Goal: Complete application form

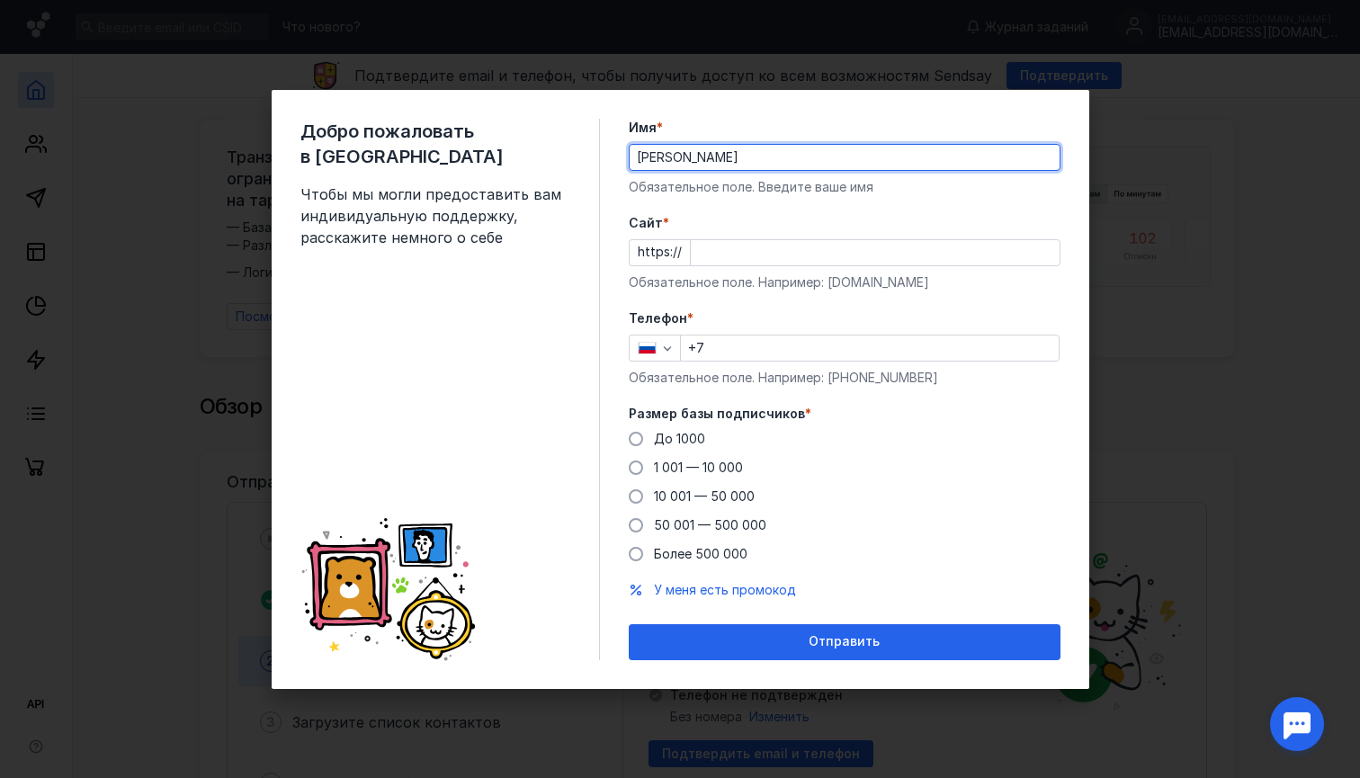
type input "[PERSON_NAME]"
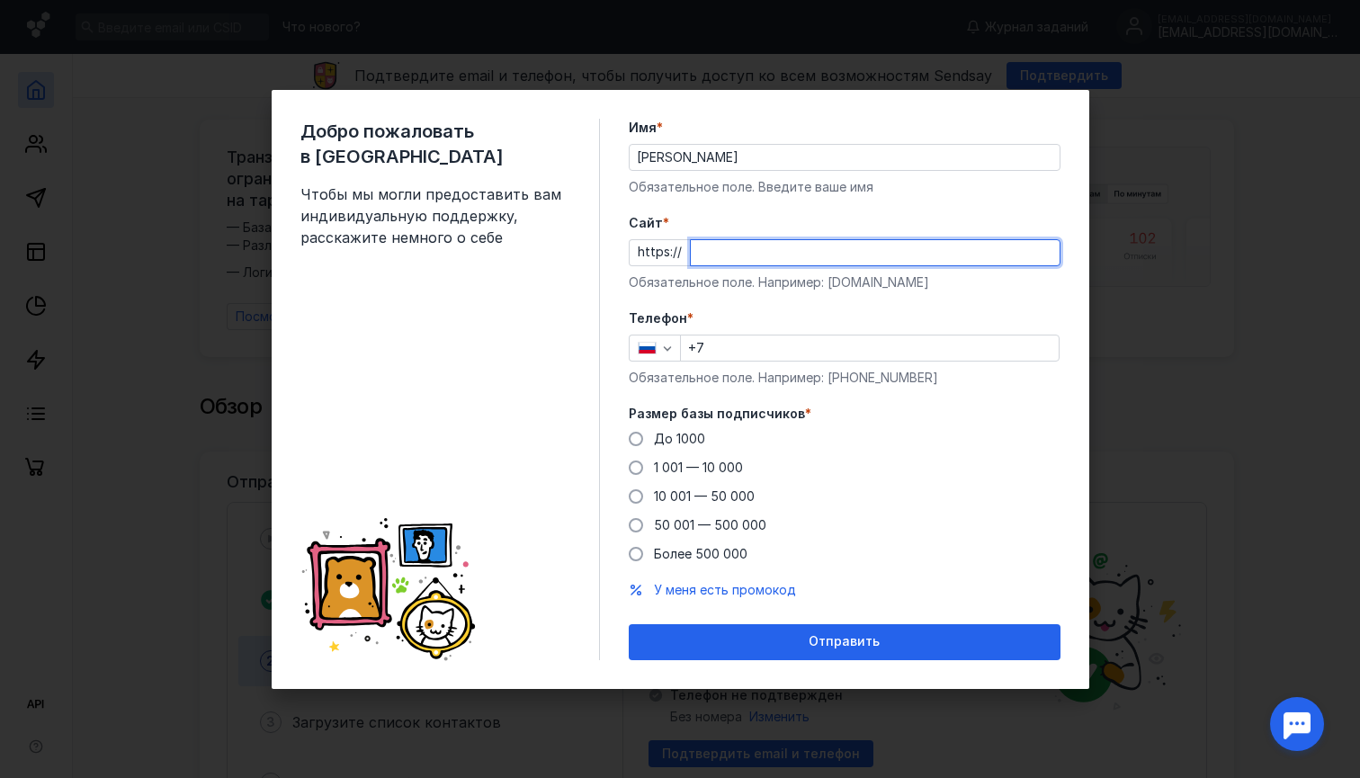
click at [728, 254] on input "Cайт *" at bounding box center [875, 252] width 369 height 25
paste input "[DOMAIN_NAME]"
type input "[DOMAIN_NAME]"
click at [722, 342] on input "+7" at bounding box center [870, 347] width 378 height 25
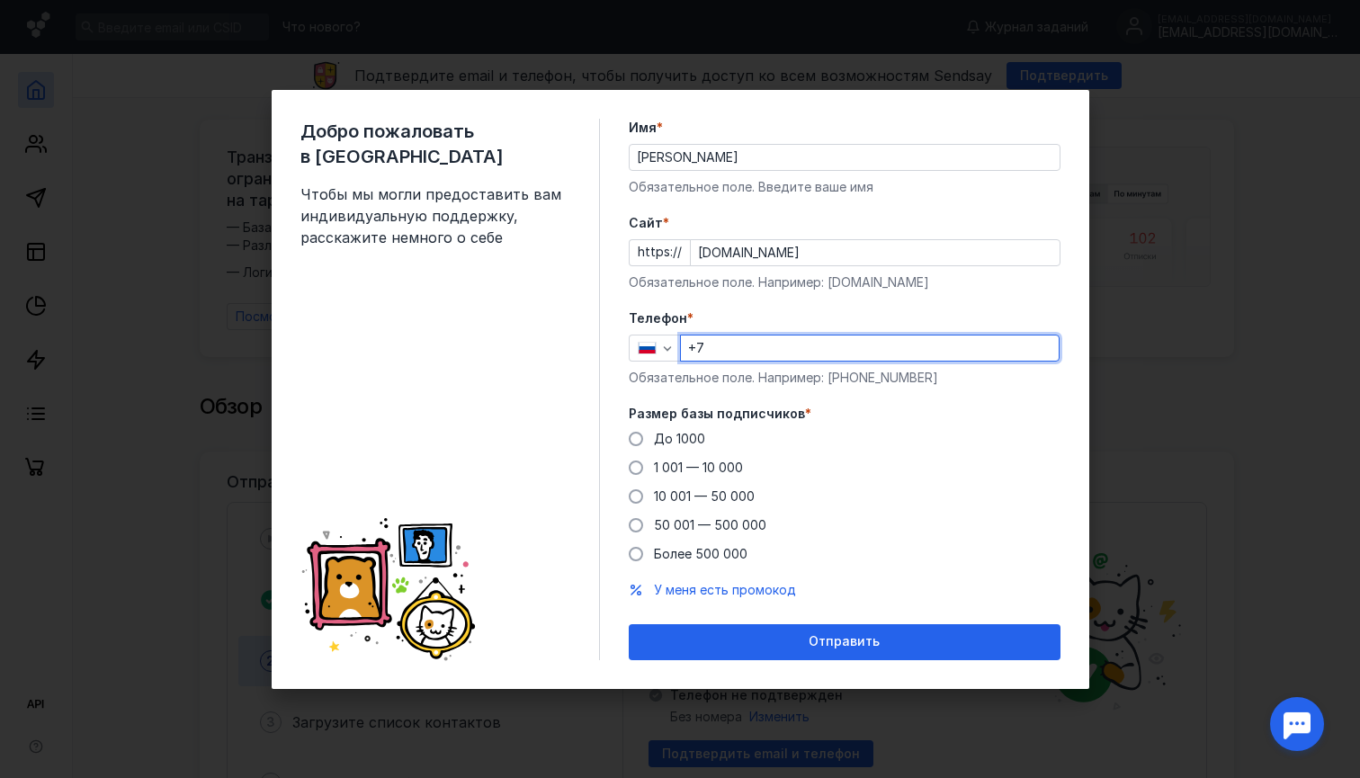
click at [765, 149] on input "[PERSON_NAME]" at bounding box center [844, 157] width 430 height 25
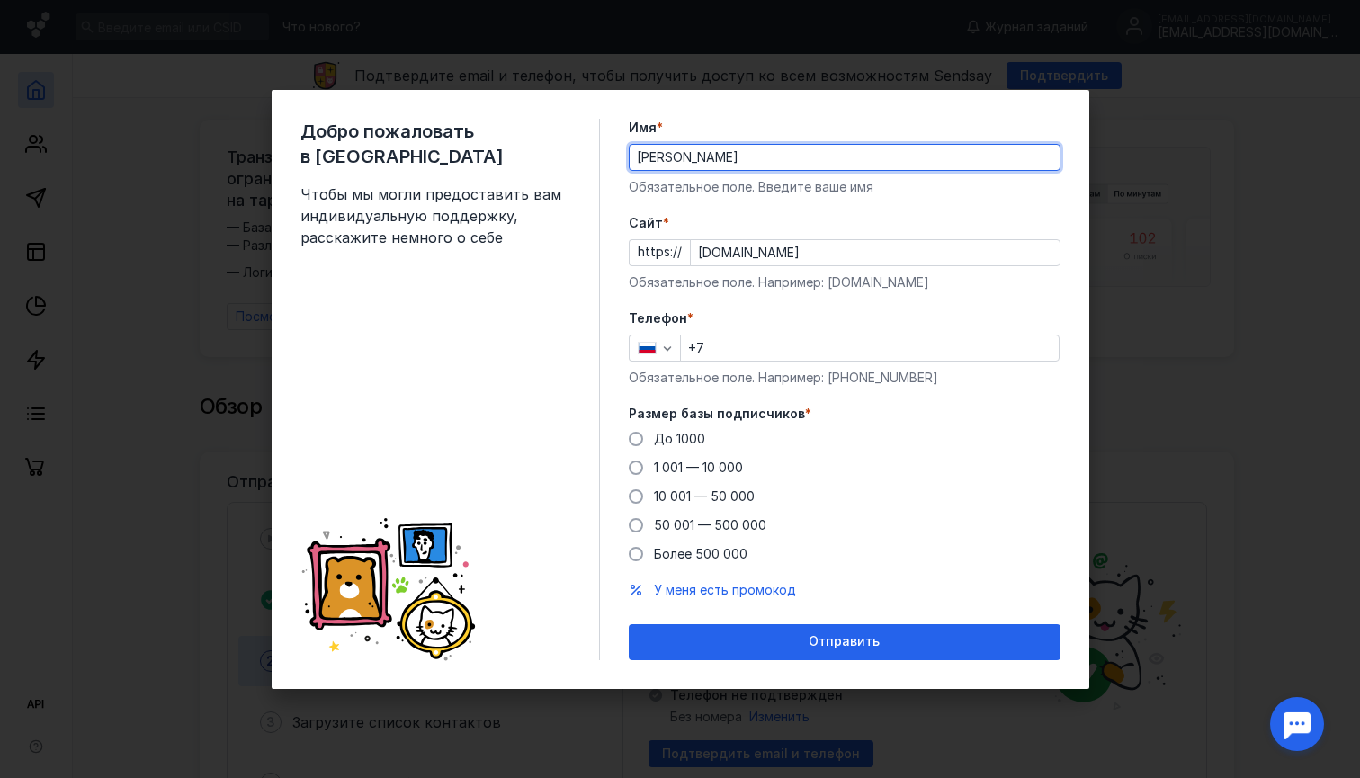
click at [765, 149] on input "[PERSON_NAME]" at bounding box center [844, 157] width 430 height 25
click at [770, 341] on input "+7" at bounding box center [870, 347] width 378 height 25
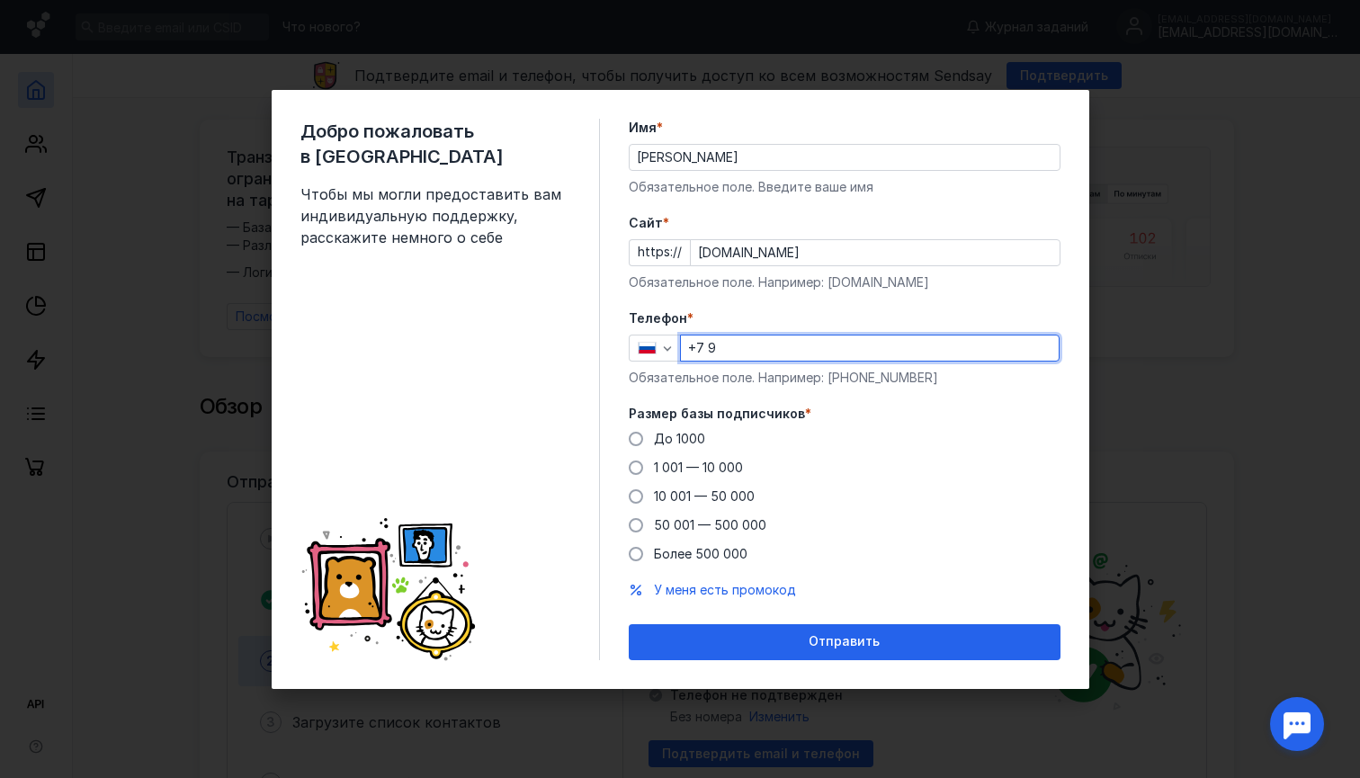
click at [820, 348] on input "+7 9" at bounding box center [870, 347] width 378 height 25
paste input "[PHONE_NUMBER]"
click at [711, 349] on input "[PHONE_NUMBER]" at bounding box center [870, 347] width 378 height 25
type input "[PHONE_NUMBER]"
click at [711, 472] on span "1 001 — 10 000" at bounding box center [698, 466] width 89 height 15
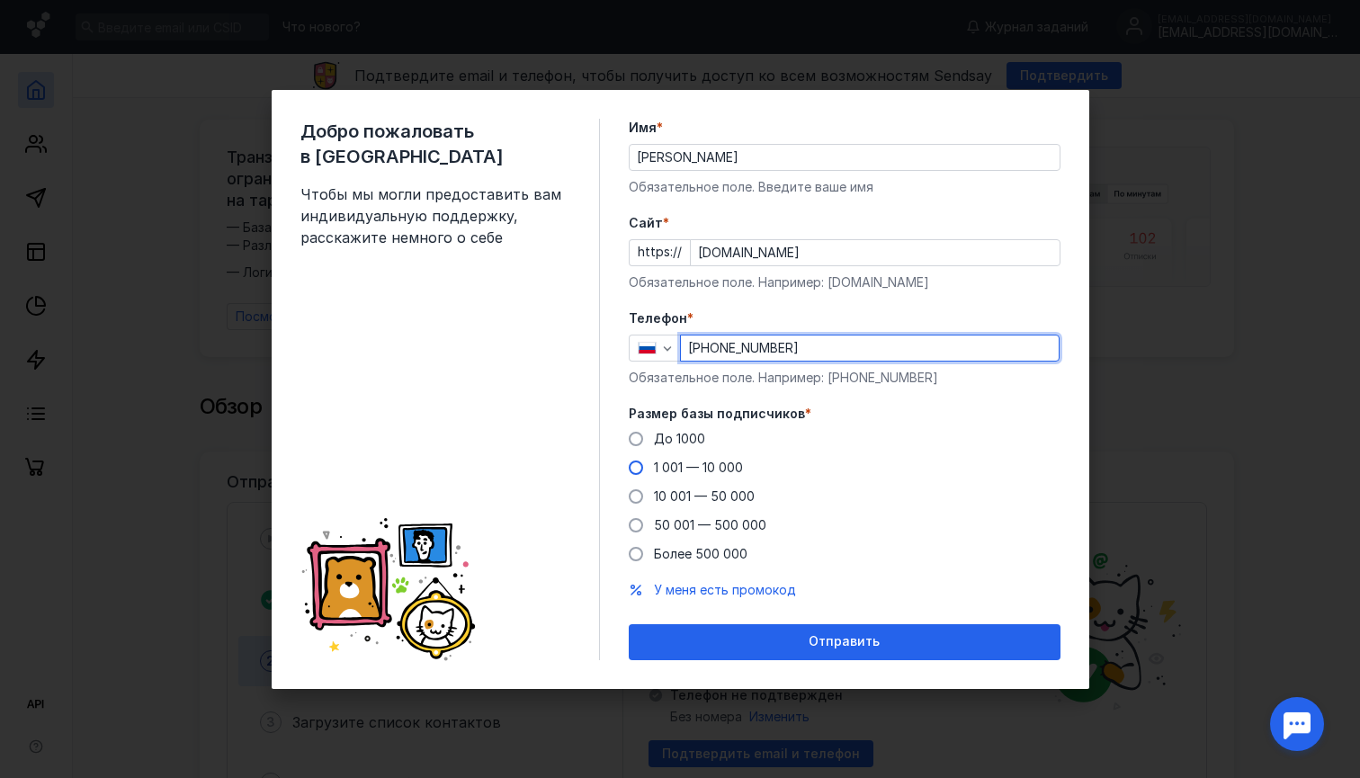
click at [0, 0] on input "1 001 — 10 000" at bounding box center [0, 0] width 0 height 0
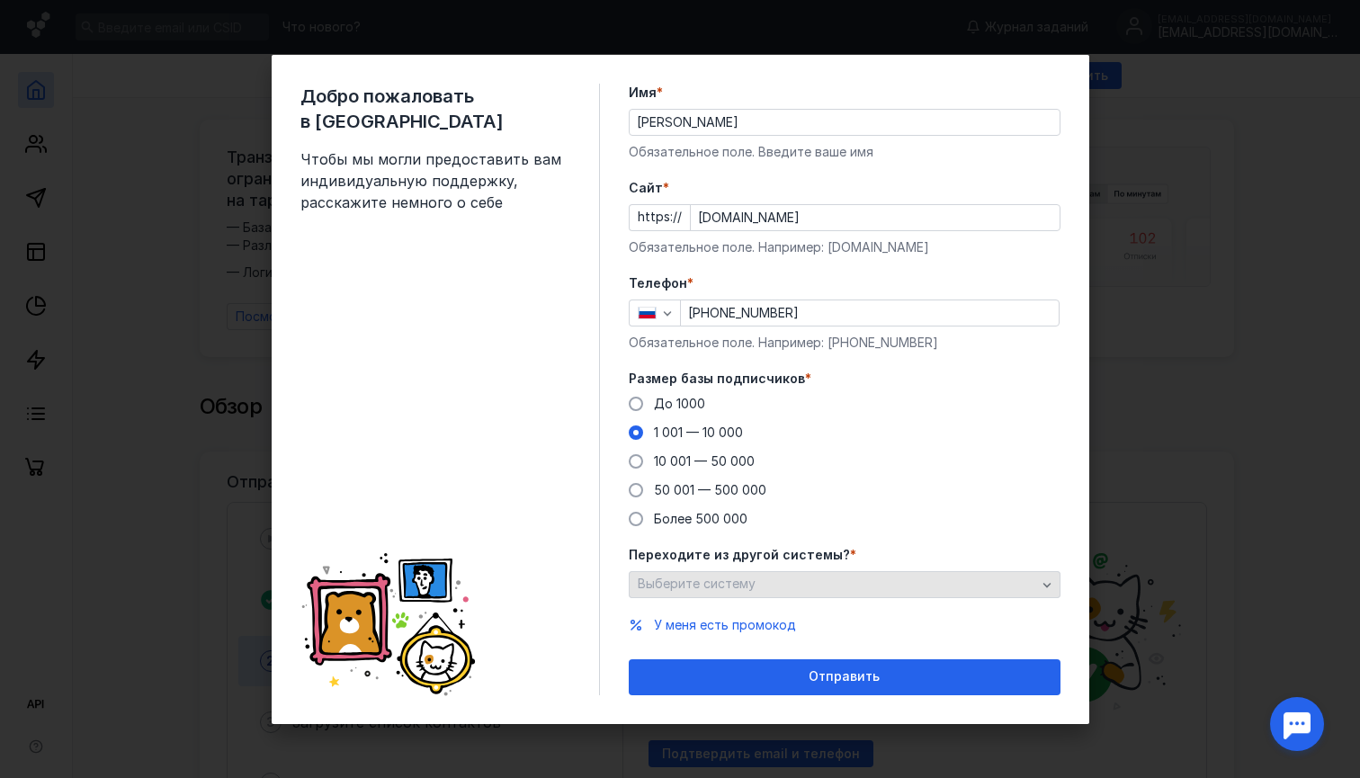
click at [828, 582] on div "Выберите систему" at bounding box center [836, 583] width 407 height 15
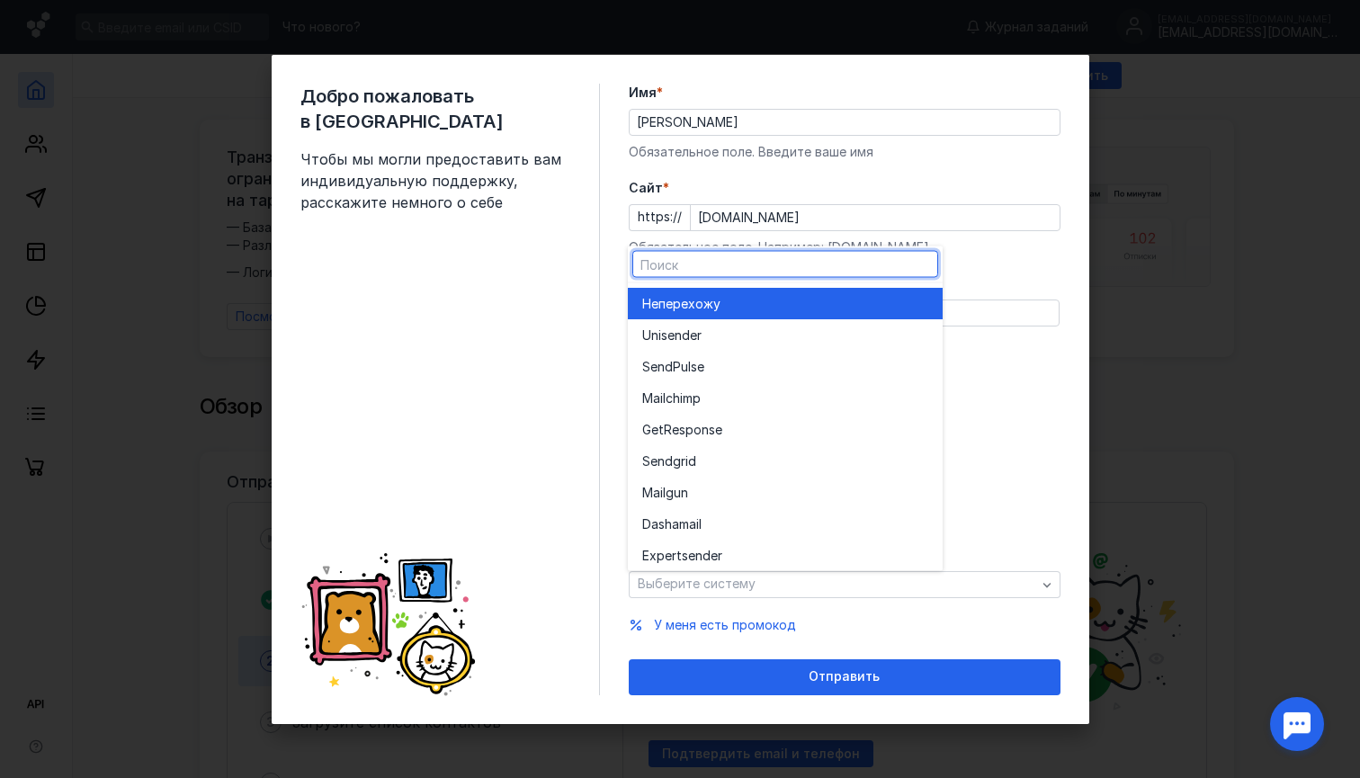
click at [784, 294] on div "Не перехожу" at bounding box center [785, 303] width 286 height 18
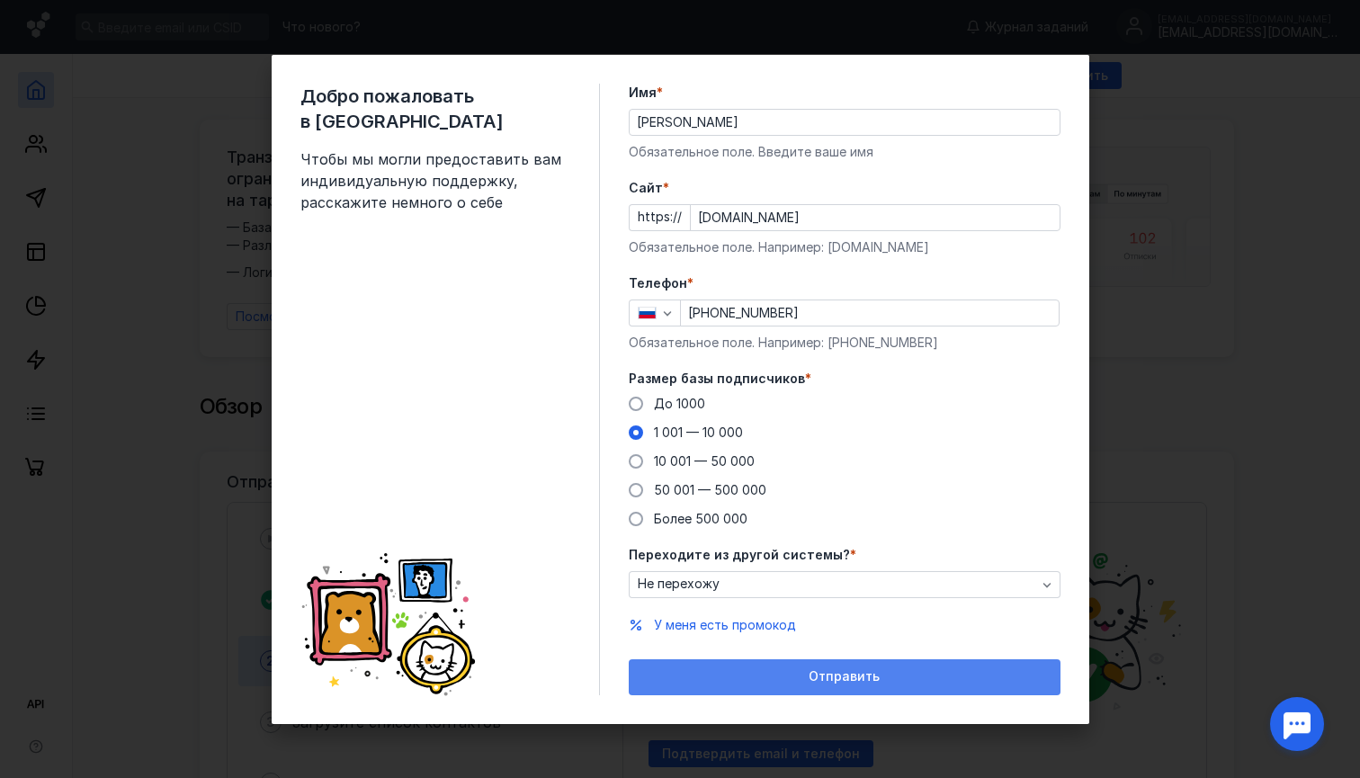
click at [803, 684] on div "Отправить" at bounding box center [845, 677] width 432 height 36
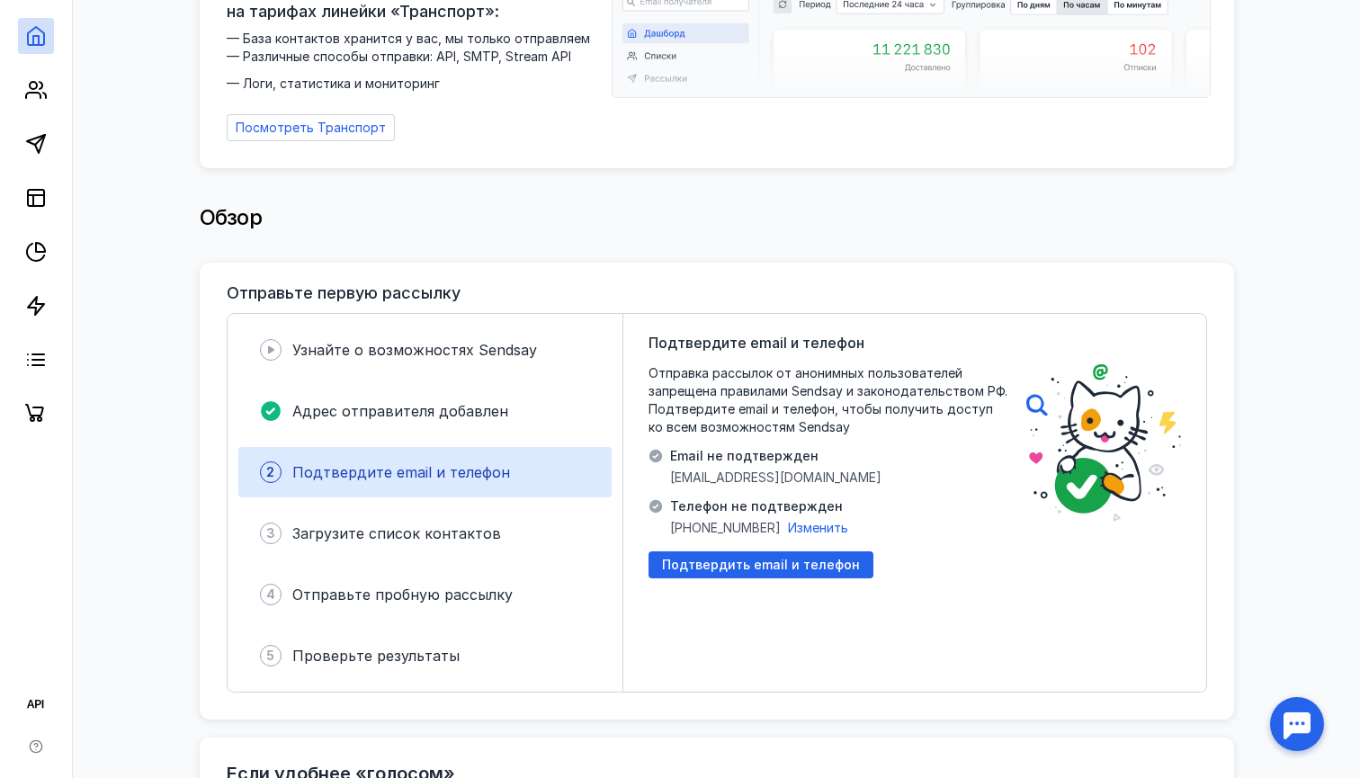
scroll to position [202, 0]
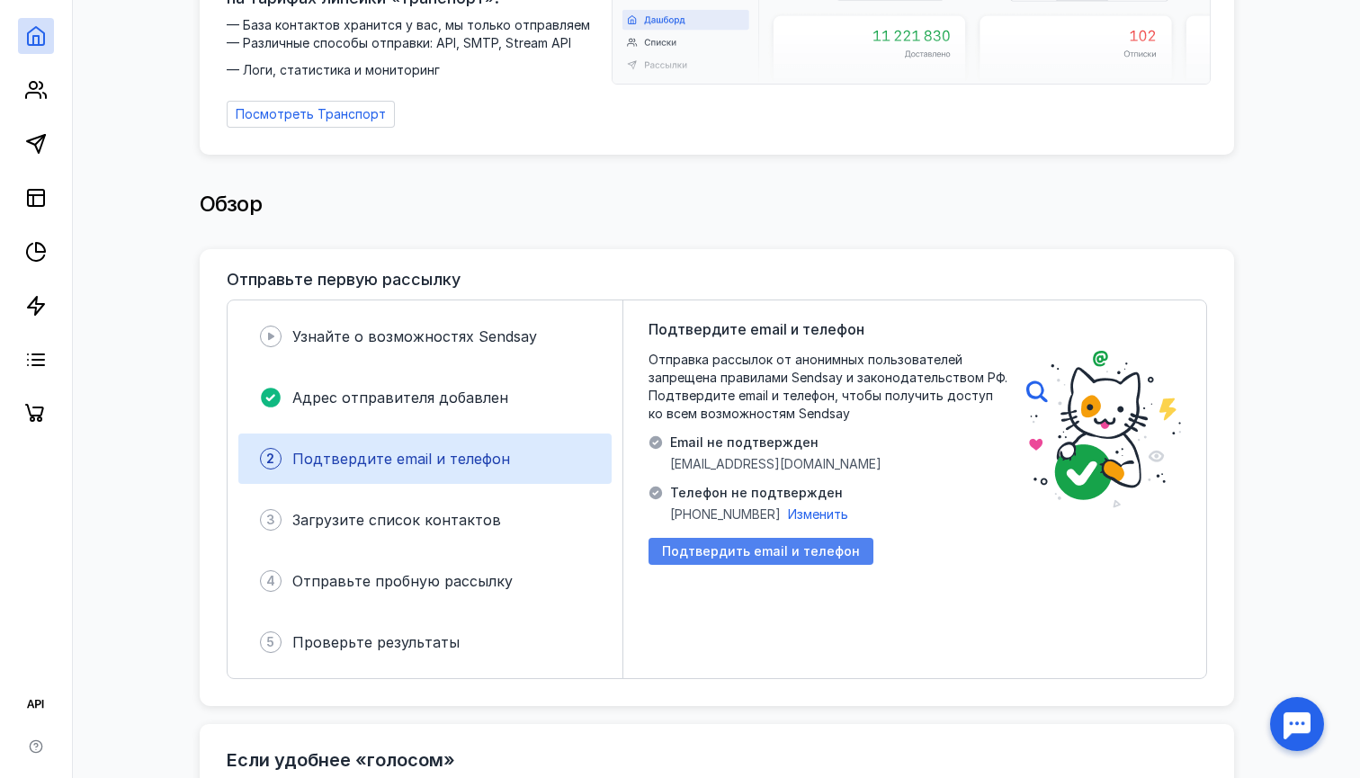
click at [809, 547] on span "Подтвердить email и телефон" at bounding box center [761, 551] width 198 height 15
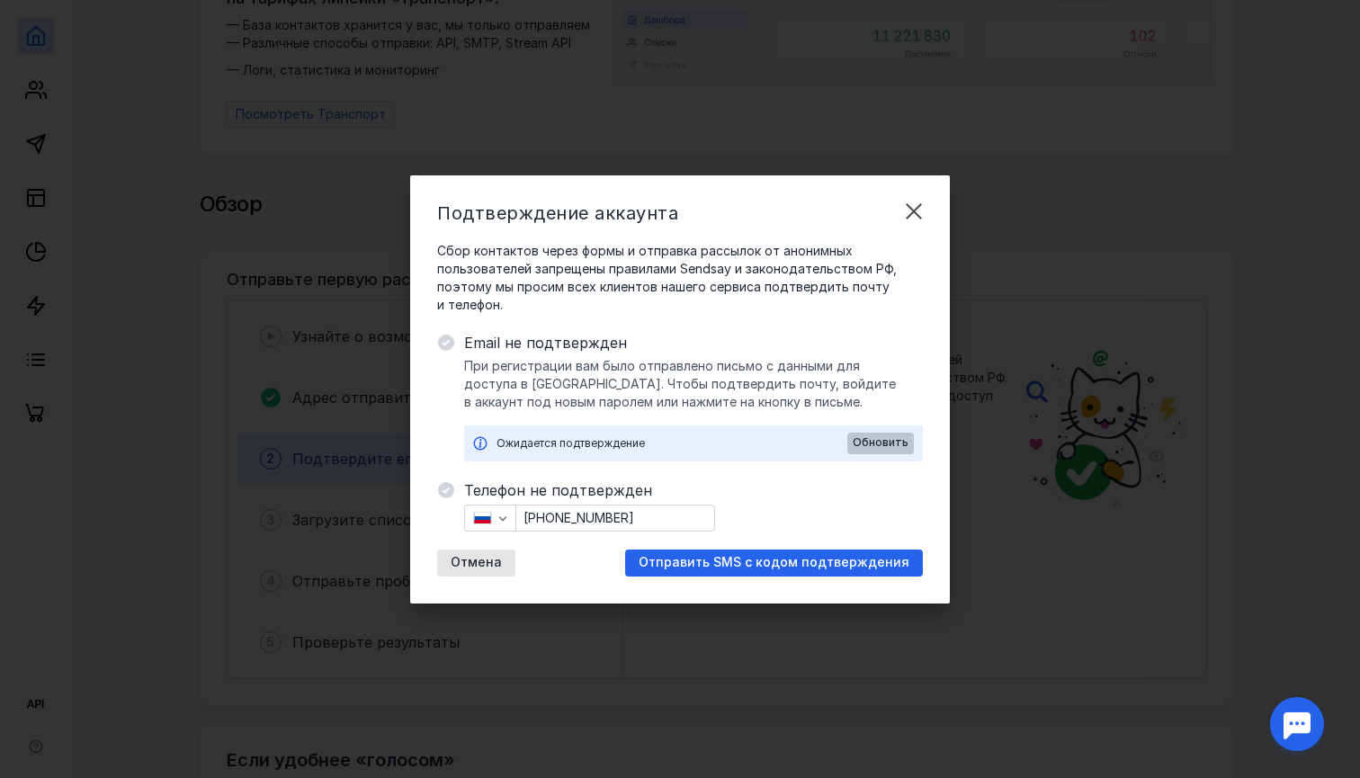
click at [882, 440] on span "Обновить" at bounding box center [880, 442] width 56 height 13
click at [762, 559] on span "Отправить SMS с кодом подтверждения" at bounding box center [773, 562] width 271 height 15
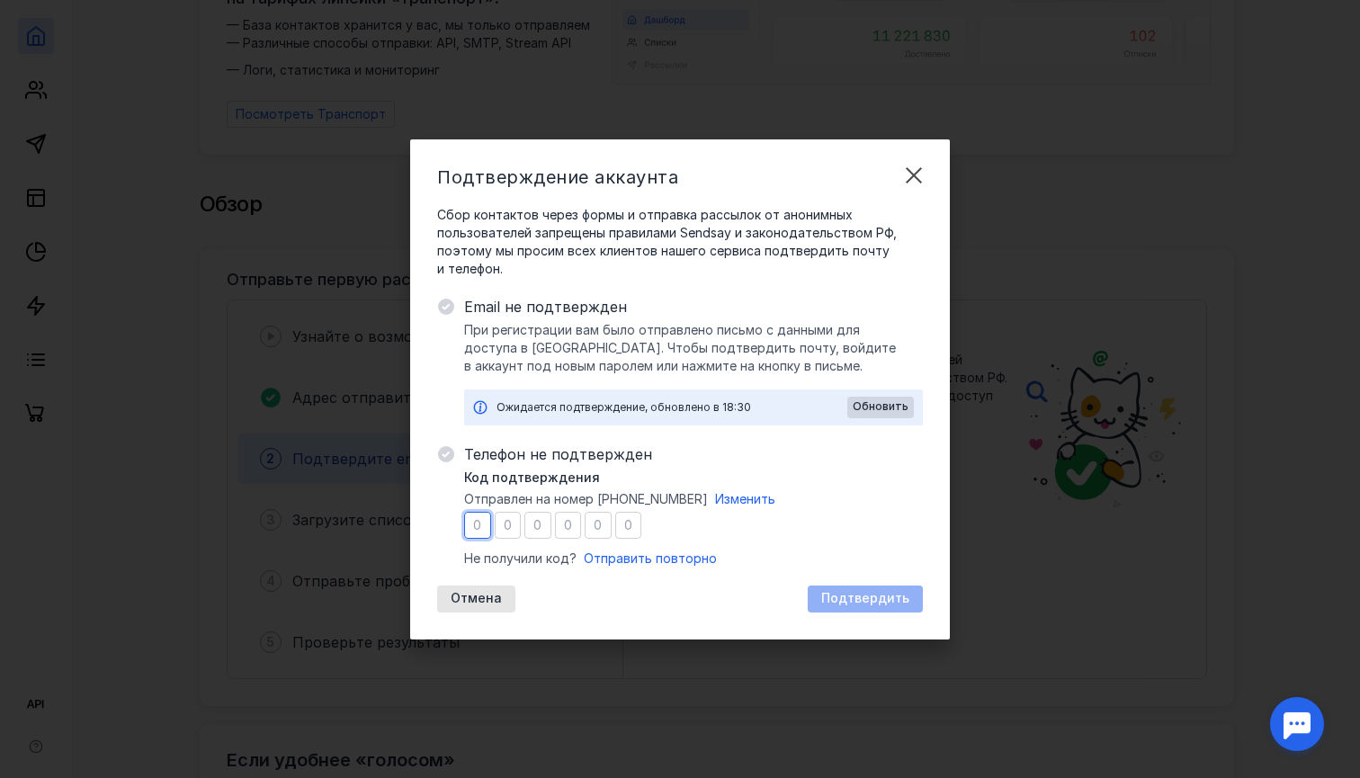
click at [477, 522] on input "number" at bounding box center [477, 525] width 27 height 27
click at [473, 522] on input "number" at bounding box center [477, 525] width 27 height 27
type input "9"
type input "4"
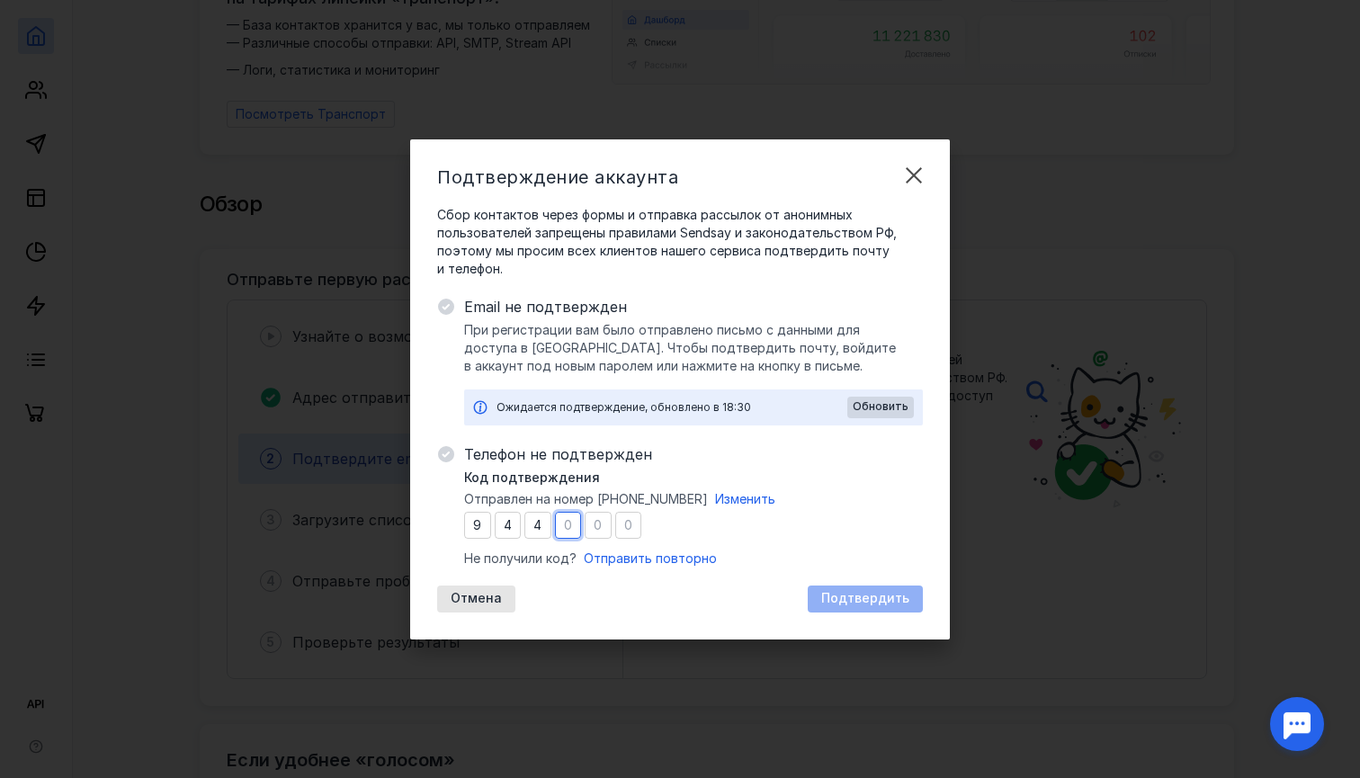
type input "7"
type input "4"
type input "9"
click at [876, 603] on span "Подтвердить" at bounding box center [865, 598] width 88 height 15
